Goal: Book appointment/travel/reservation

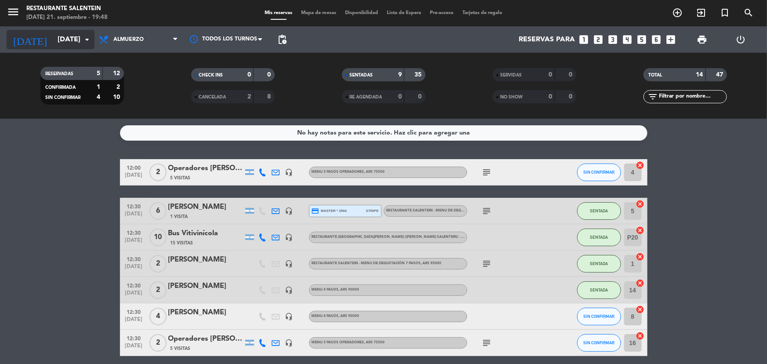
click at [76, 36] on input "[DATE]" at bounding box center [99, 39] width 93 height 17
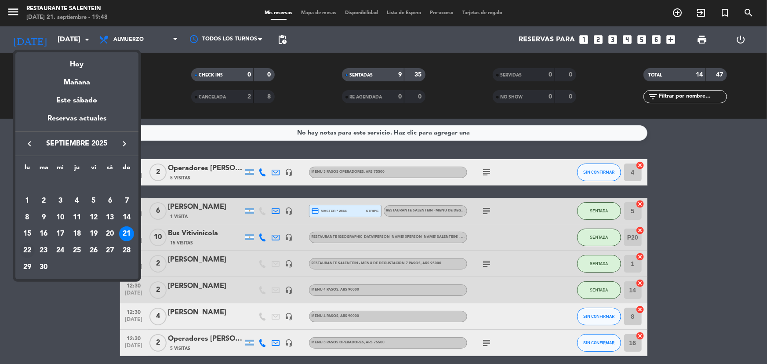
click at [29, 249] on div "22" at bounding box center [27, 250] width 15 height 15
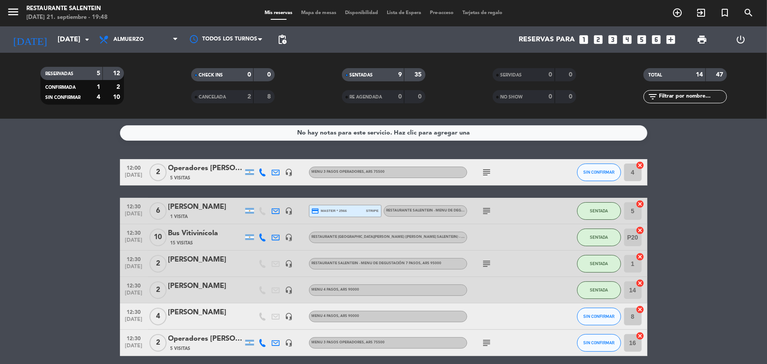
type input "[DATE]"
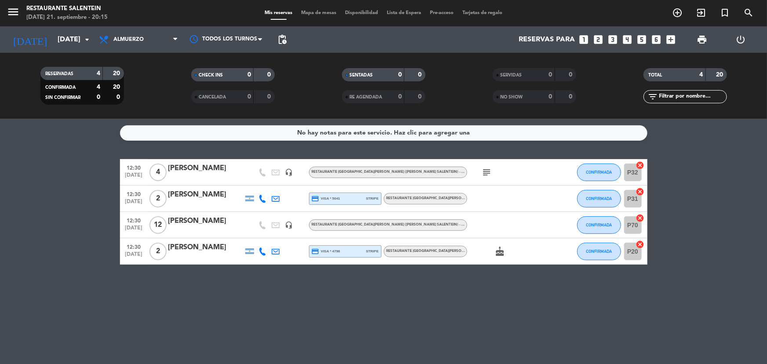
click at [685, 18] on span "add_circle_outline" at bounding box center [677, 12] width 24 height 15
click at [668, 10] on span "add_circle_outline" at bounding box center [677, 12] width 24 height 15
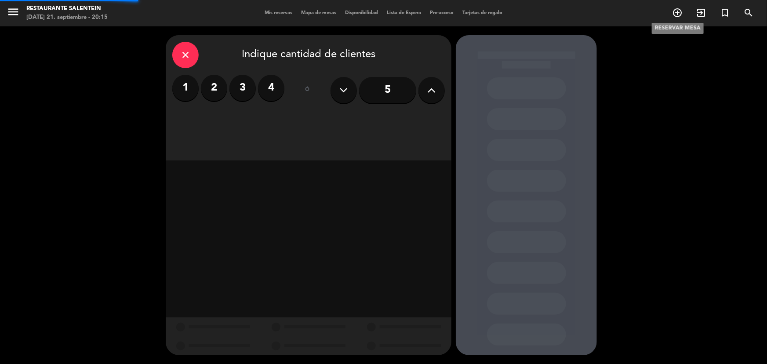
click at [677, 17] on icon "add_circle_outline" at bounding box center [677, 12] width 11 height 11
click at [190, 64] on div "close" at bounding box center [185, 55] width 26 height 26
